Goal: Task Accomplishment & Management: Manage account settings

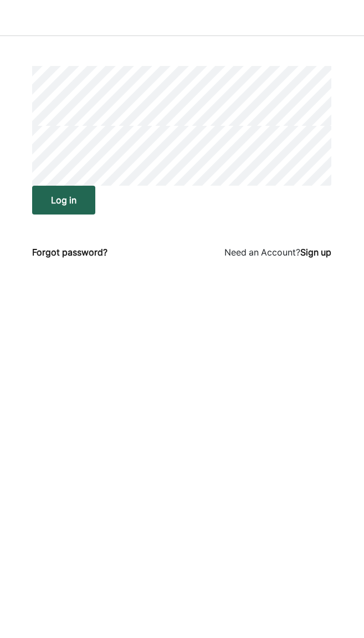
click at [57, 200] on button "Log in" at bounding box center [63, 200] width 63 height 29
click at [78, 250] on div "Forgot password?" at bounding box center [69, 252] width 75 height 13
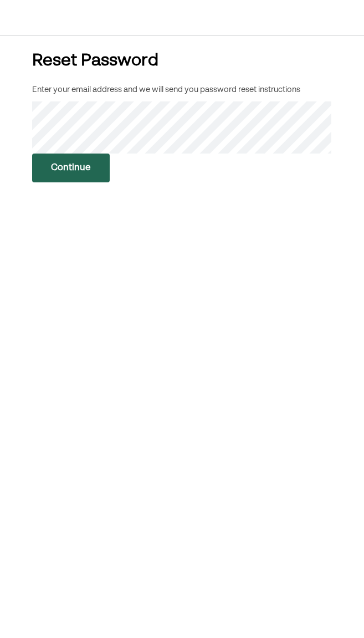
click at [84, 164] on button "Continue" at bounding box center [71, 168] width 78 height 29
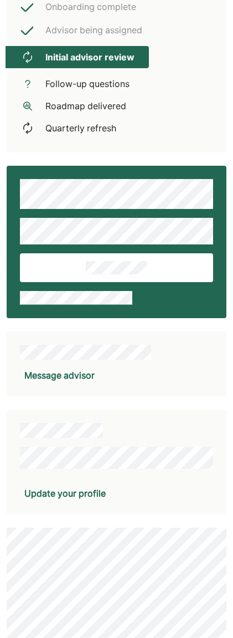
scroll to position [312, 0]
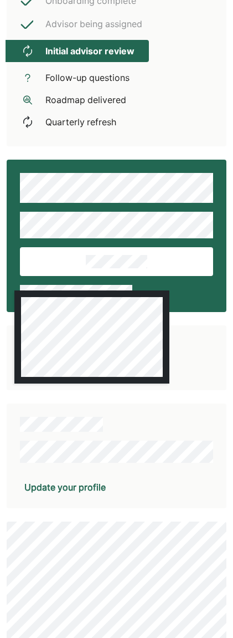
click at [208, 382] on div "Message advisor" at bounding box center [117, 357] width 220 height 65
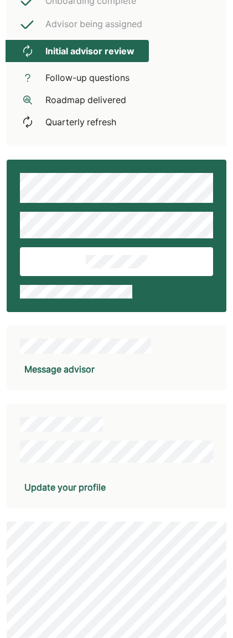
click at [192, 268] on button at bounding box center [117, 261] width 194 height 29
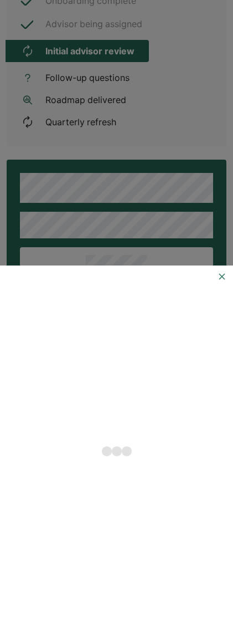
click at [221, 287] on div at bounding box center [116, 457] width 229 height 342
click at [219, 279] on img at bounding box center [222, 276] width 9 height 9
